Goal: Task Accomplishment & Management: Use online tool/utility

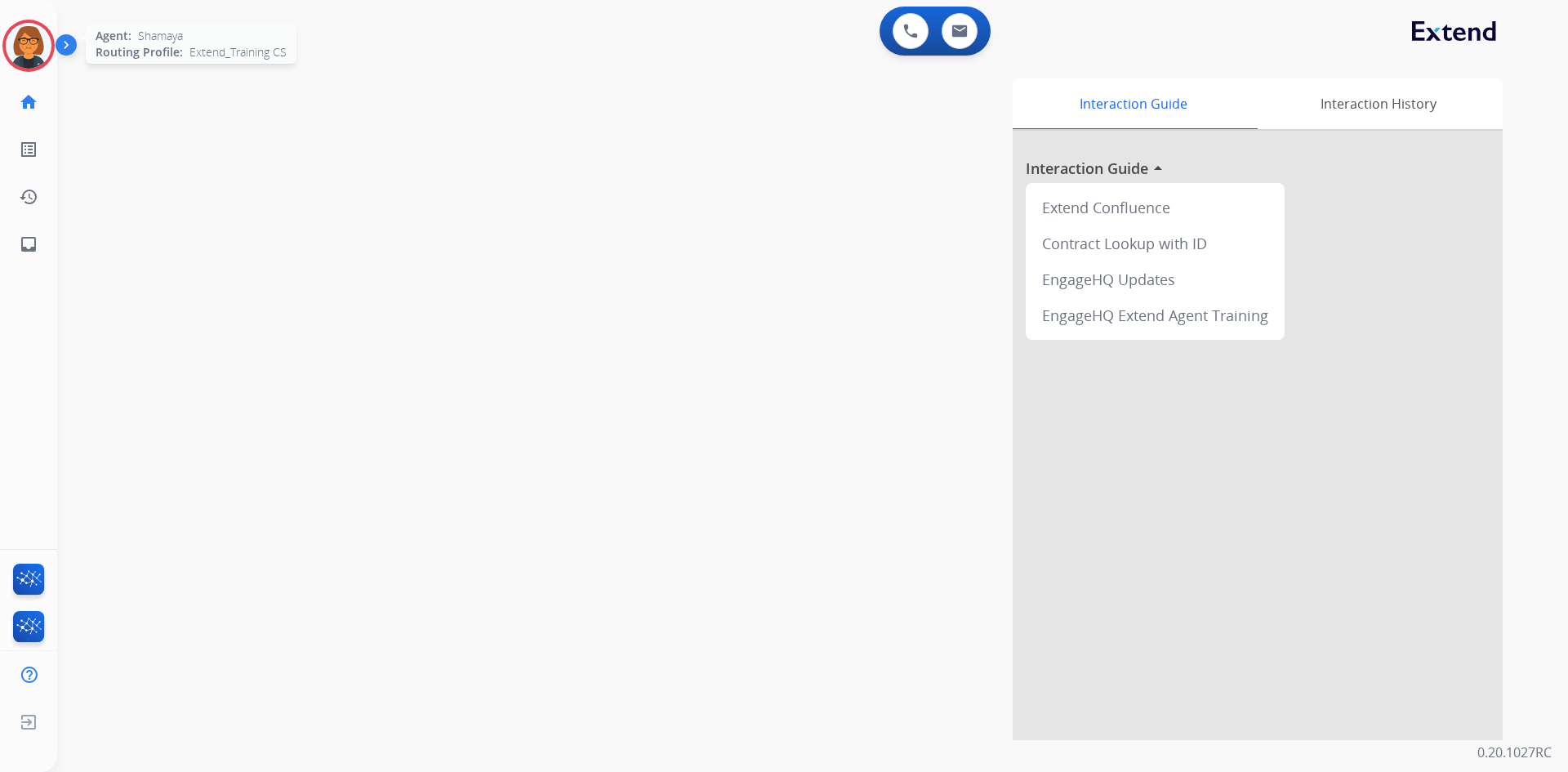
click at [39, 55] on img at bounding box center [29, 46] width 46 height 46
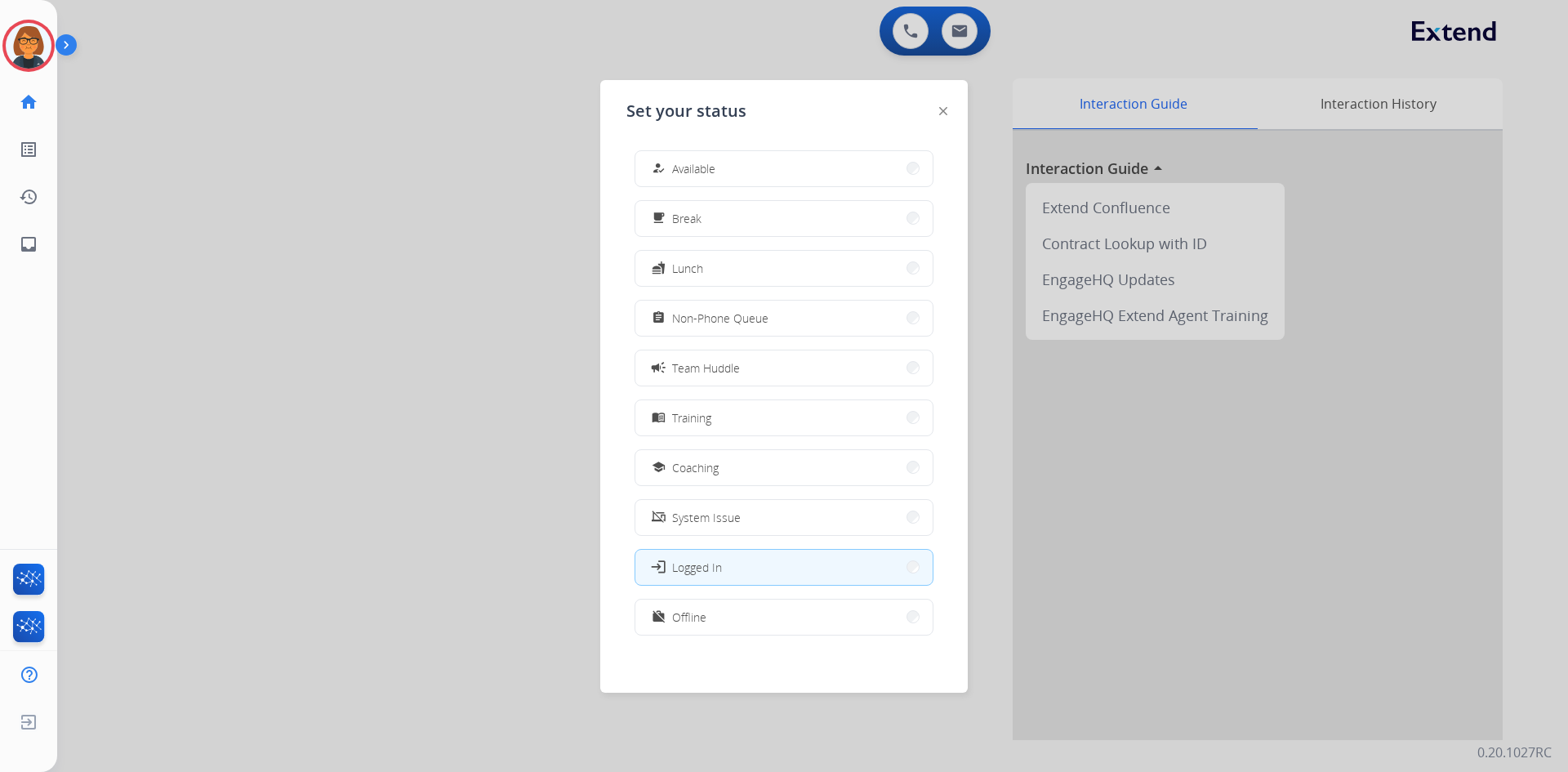
click at [679, 414] on span "Training" at bounding box center [692, 417] width 39 height 17
